Goal: Information Seeking & Learning: Find specific fact

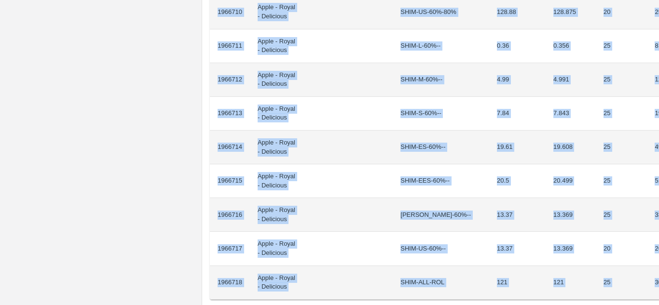
scroll to position [751, 20]
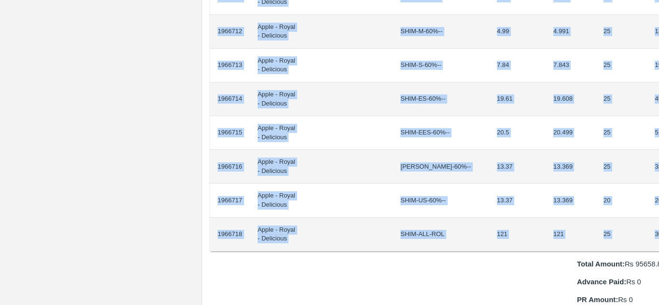
drag, startPoint x: 238, startPoint y: 163, endPoint x: 643, endPoint y: 219, distance: 409.3
copy tbody "1966694 Apple - Royal - Delicious SHIM-EL-80%++ 0.35 0.355 45 15.97 1966695 App…"
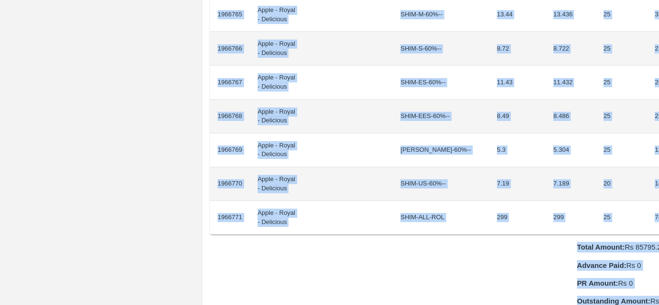
scroll to position [872, 20]
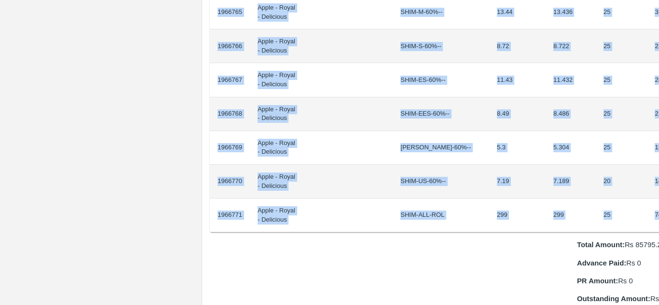
drag, startPoint x: 237, startPoint y: 162, endPoint x: 638, endPoint y: 201, distance: 402.4
copy tbody "1966744 Apple - Royal - Delicious SHIM-EEL-80%++ 1.65 1.649 20 32.98 1966745 Ap…"
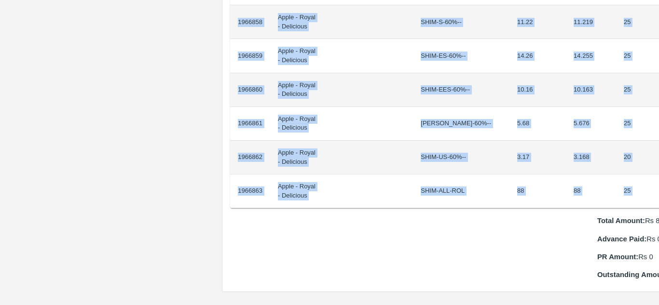
scroll to position [896, 20]
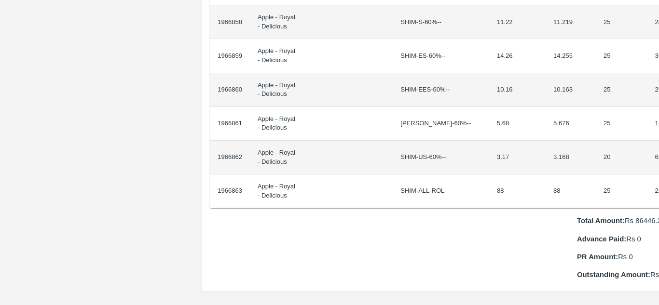
drag, startPoint x: 237, startPoint y: 163, endPoint x: 656, endPoint y: 179, distance: 418.7
copy thead "ID Product Brand/Marka SKU Expected Weight (Kgs) Actual Weight (Kgs) Agreed Val…"
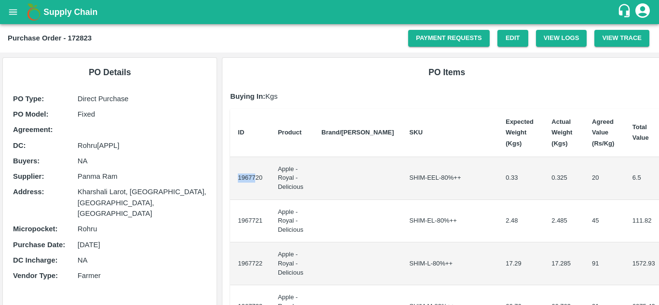
drag, startPoint x: 237, startPoint y: 171, endPoint x: 253, endPoint y: 177, distance: 17.4
click at [253, 177] on td "1967720" at bounding box center [250, 178] width 40 height 43
click at [245, 168] on td "1967720" at bounding box center [250, 178] width 40 height 43
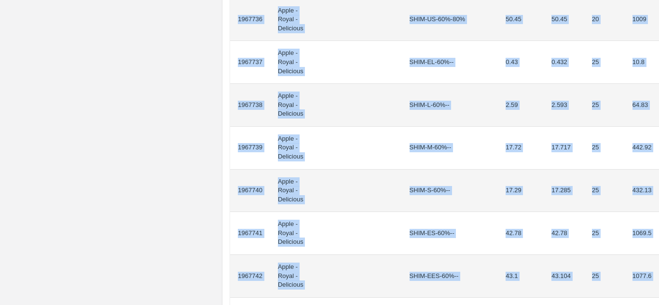
scroll to position [846, 0]
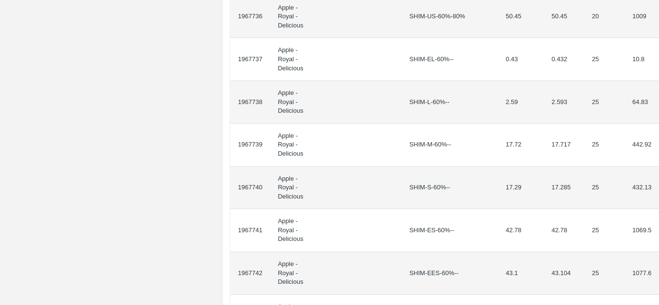
drag, startPoint x: 238, startPoint y: 172, endPoint x: 648, endPoint y: 170, distance: 409.8
copy thead "ID Product Brand/[PERSON_NAME] Expected Weight (Kgs) Actual Weight (Kgs) Agreed…"
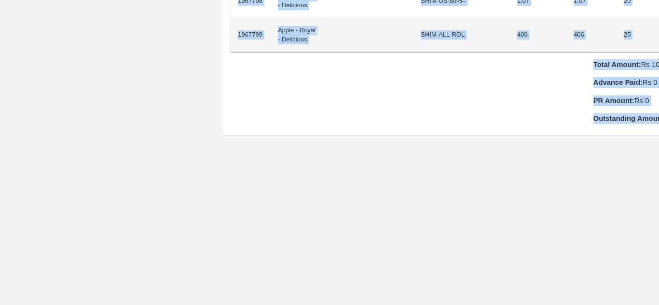
scroll to position [1018, 20]
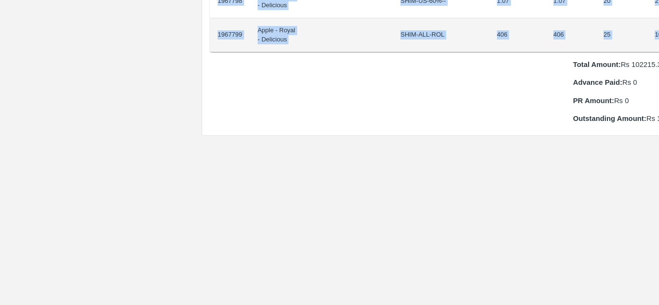
drag, startPoint x: 237, startPoint y: 161, endPoint x: 633, endPoint y: 29, distance: 417.7
copy tbody "1967773 Apple - Royal - Delicious SHIM-EEL-80%++ 1.34 1.338 20 26.76 1967774 Ap…"
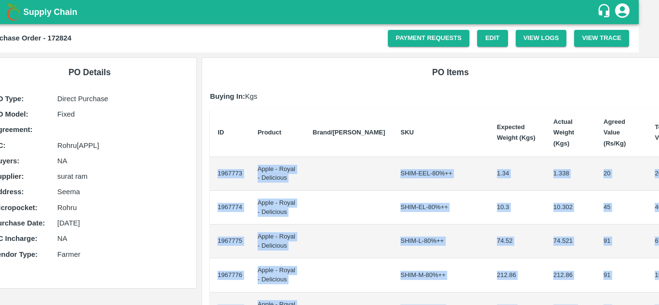
scroll to position [0, 0]
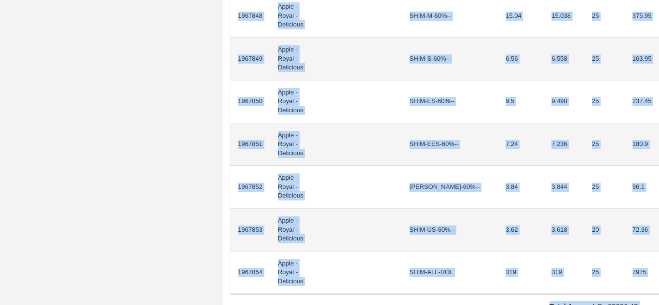
scroll to position [1083, 0]
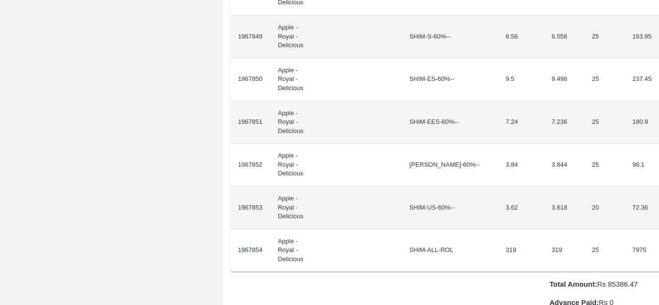
drag, startPoint x: 237, startPoint y: 172, endPoint x: 646, endPoint y: 9, distance: 440.3
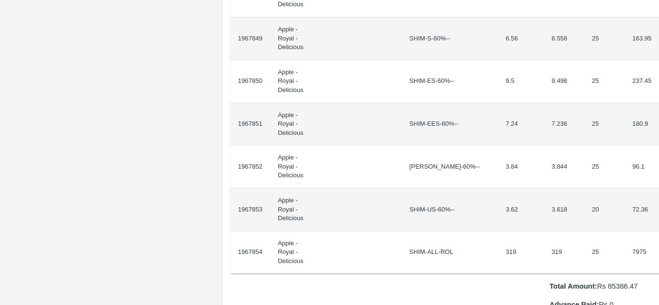
copy thead "ID Product Brand/[PERSON_NAME] Expected Weight (Kgs) Actual Weight (Kgs) Agreed…"
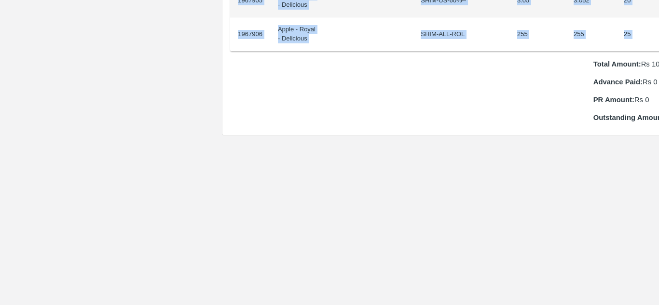
scroll to position [917, 20]
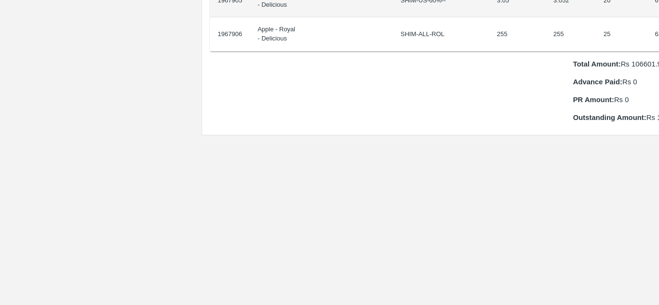
drag, startPoint x: 238, startPoint y: 162, endPoint x: 658, endPoint y: 27, distance: 441.2
click at [658, 27] on div "Supply Chain Purchase Order - 172826 Payment Requests Edit View Logs View Trace…" at bounding box center [329, 152] width 659 height 305
copy thead "ID Product Brand/[PERSON_NAME] Expected Weight (Kgs) Actual Weight (Kgs) Agreed…"
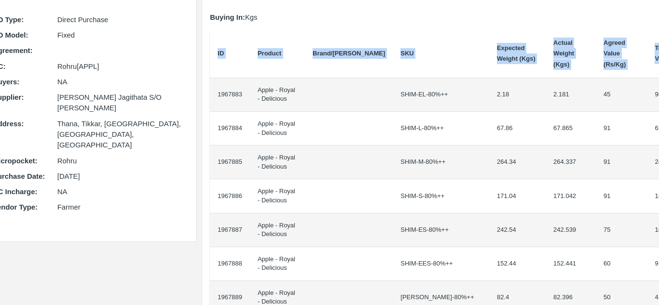
scroll to position [79, 20]
